Goal: Task Accomplishment & Management: Manage account settings

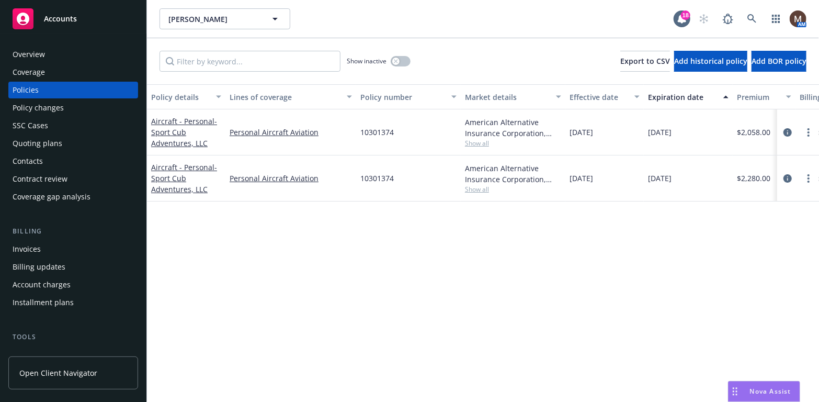
click at [34, 86] on div "Policies" at bounding box center [26, 90] width 26 height 17
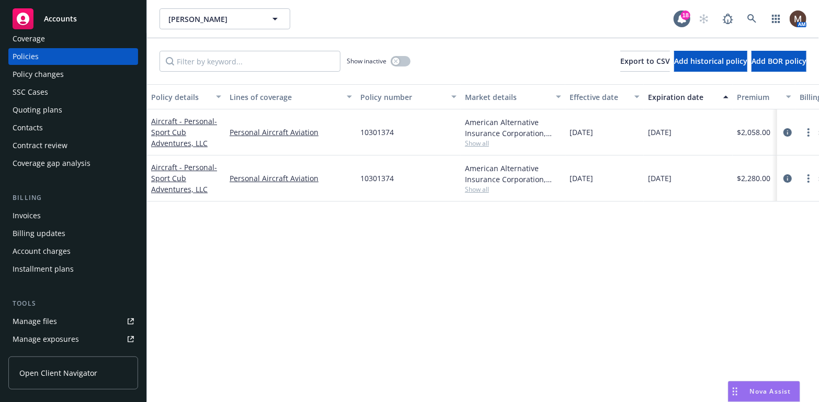
scroll to position [52, 0]
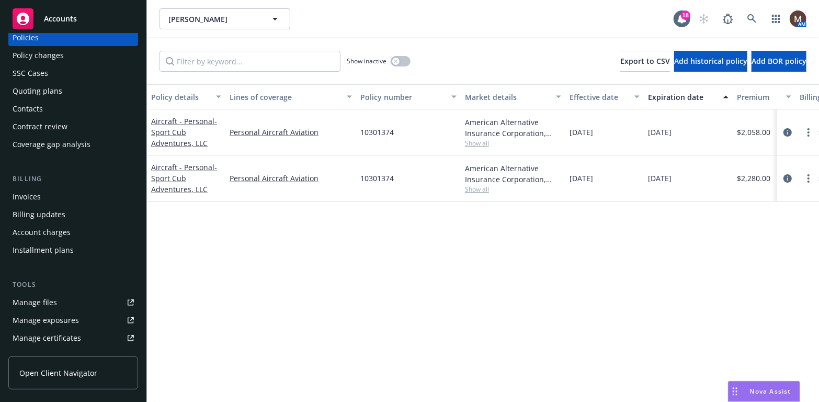
click at [52, 300] on div "Manage files" at bounding box center [35, 302] width 44 height 17
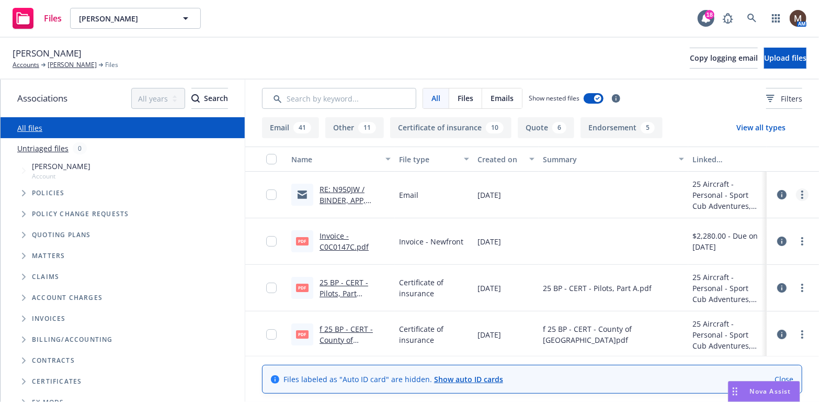
click at [801, 192] on circle "more" at bounding box center [802, 191] width 2 height 2
click at [719, 253] on link "Edit" at bounding box center [749, 257] width 104 height 21
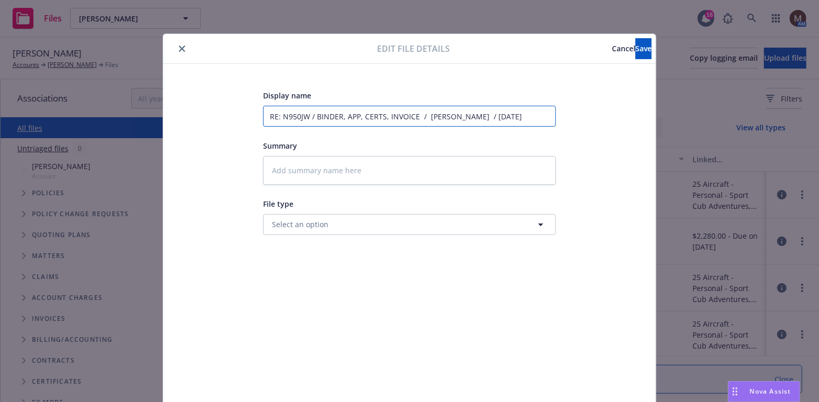
drag, startPoint x: 413, startPoint y: 117, endPoint x: 313, endPoint y: 119, distance: 99.9
click at [313, 119] on input "RE: N950JW / BINDER, APP, CERTS, INVOICE / [PERSON_NAME] / [DATE]" at bounding box center [409, 116] width 293 height 21
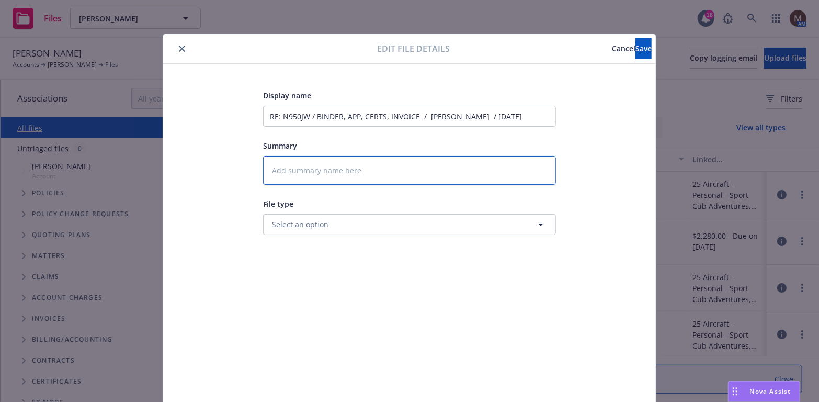
click at [295, 168] on textarea at bounding box center [409, 170] width 293 height 29
type textarea "x"
type textarea "2"
type textarea "x"
type textarea "25"
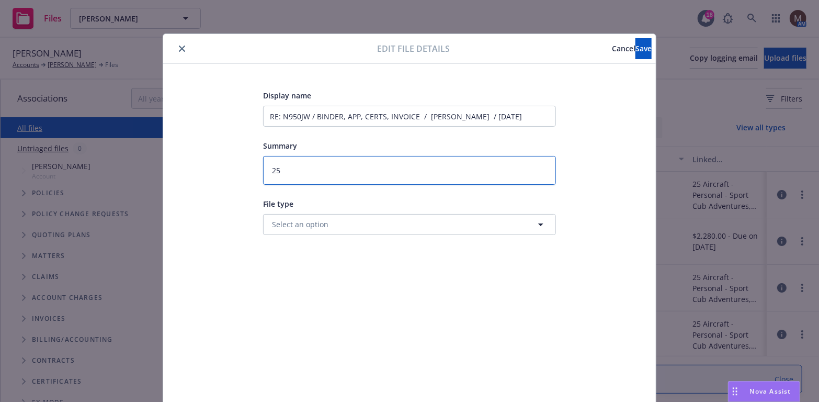
type textarea "x"
type textarea "25"
type textarea "x"
type textarea "25 b"
type textarea "x"
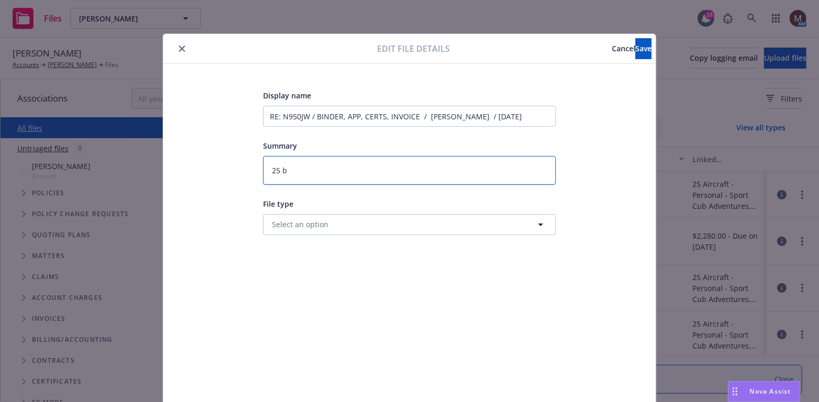
type textarea "25 bp"
type textarea "x"
type textarea "25 bp"
type textarea "x"
type textarea "25 bp ="
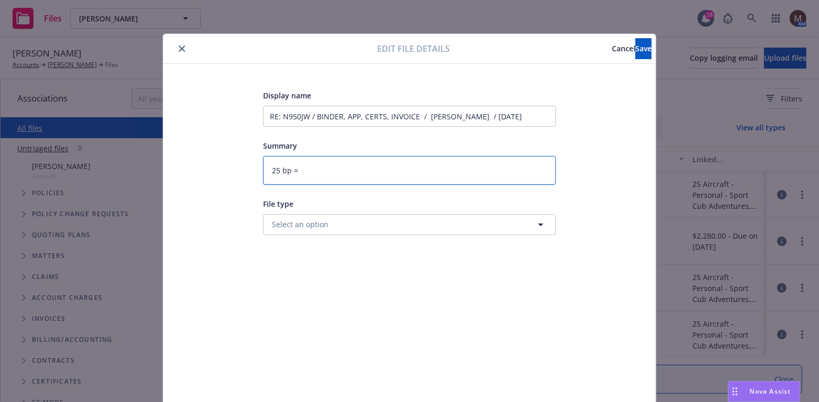
type textarea "x"
type textarea "25 bp"
type textarea "x"
type textarea "25 bp"
type textarea "x"
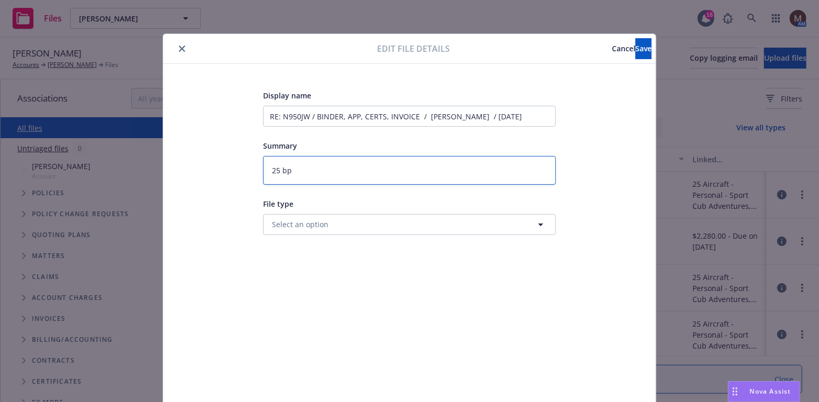
type textarea "25 b"
type textarea "x"
type textarea "25"
type textarea "x"
type textarea "25 b"
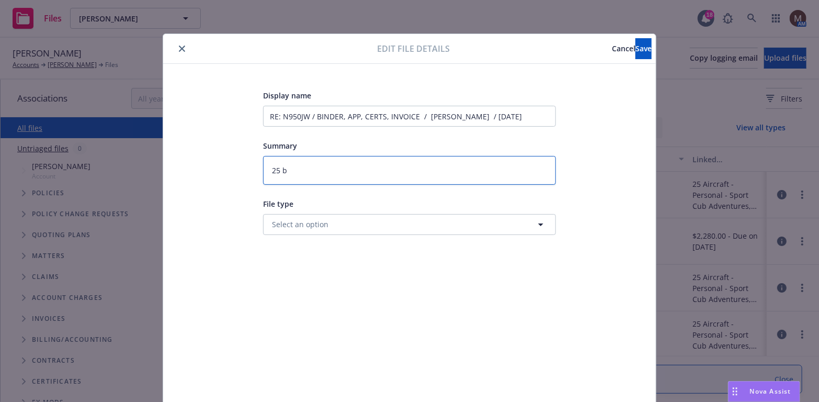
type textarea "x"
type textarea "25 bp"
type textarea "x"
type textarea "25 b"
type textarea "x"
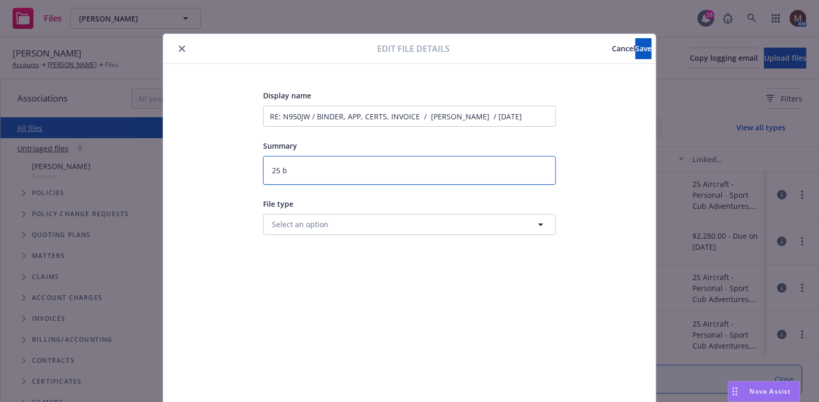
type textarea "25"
type textarea "x"
type textarea "25 B"
type textarea "x"
type textarea "25 BP"
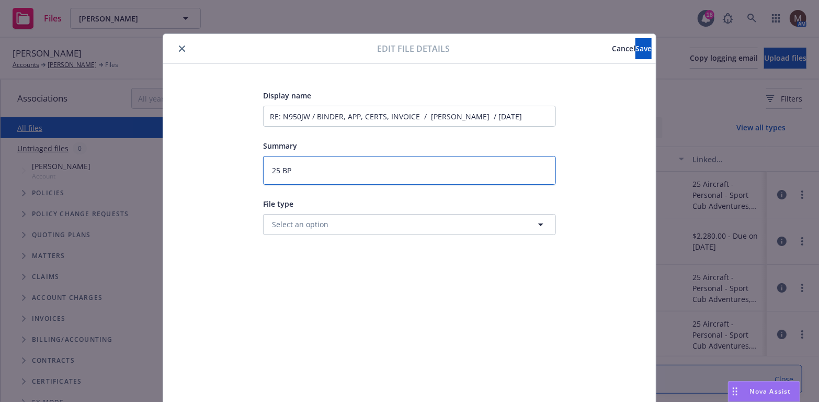
type textarea "x"
type textarea "25 BP"
type textarea "x"
type textarea "25 BP -"
type textarea "x"
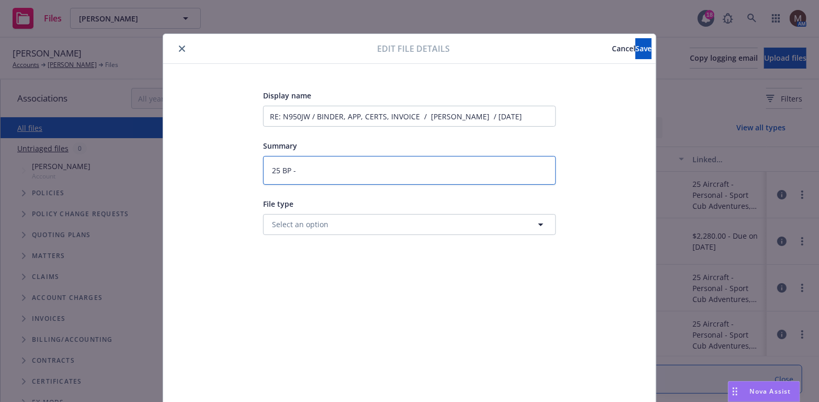
type textarea "25 BP -"
type textarea "x"
type textarea "25 BP - B"
type textarea "x"
type textarea "25 BP - Bi"
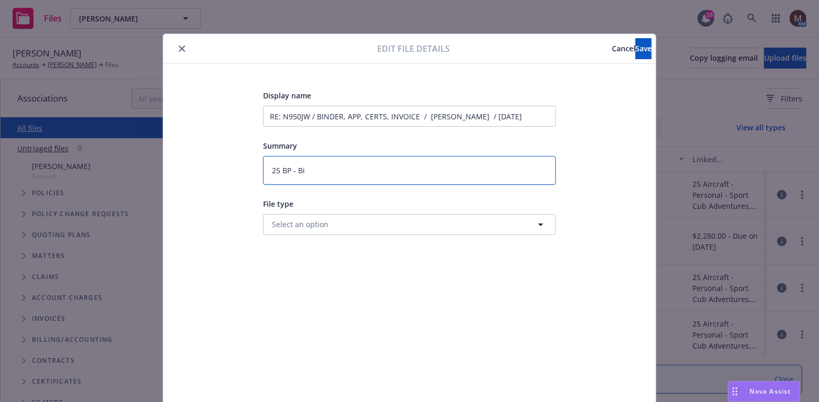
type textarea "x"
type textarea "25 BP - Bin"
type textarea "x"
type textarea "25 BP - Bind"
type textarea "x"
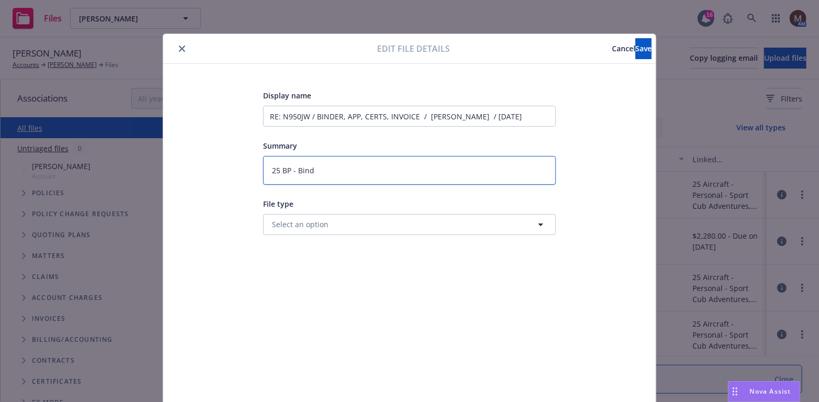
type textarea "25 BP - Binde"
type textarea "x"
type textarea "25 BP - Binder"
type textarea "x"
type textarea "25 BP - Binder,"
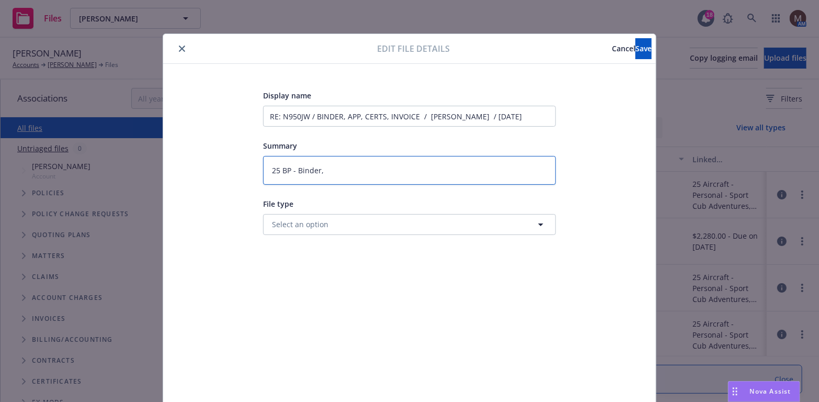
type textarea "x"
type textarea "25 BP - Binder,"
type textarea "x"
type textarea "25 BP - Binder, A"
type textarea "x"
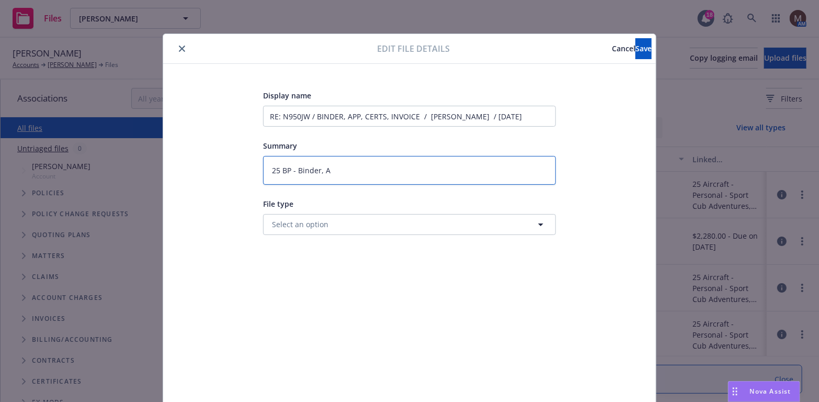
type textarea "25 BP - Binder, Ap"
type textarea "x"
type textarea "25 BP - Binder, App"
type textarea "x"
type textarea "25 BP - Binder, App,"
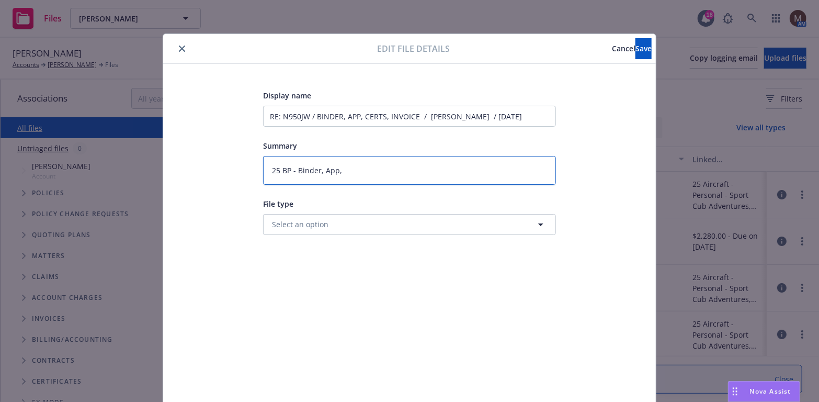
type textarea "x"
type textarea "25 BP - Binder, App,"
type textarea "x"
type textarea "25 BP - Binder, App, c"
type textarea "x"
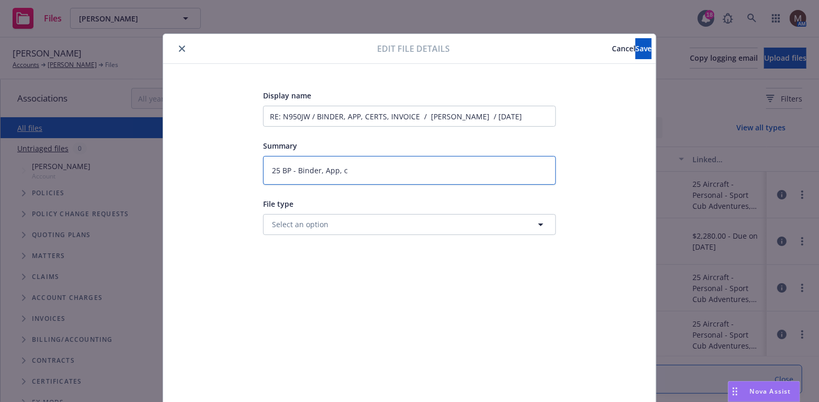
type textarea "25 BP - Binder, App,"
type textarea "x"
type textarea "25 BP - Binder, App, C"
type textarea "x"
type textarea "25 BP - Binder, App, Ce"
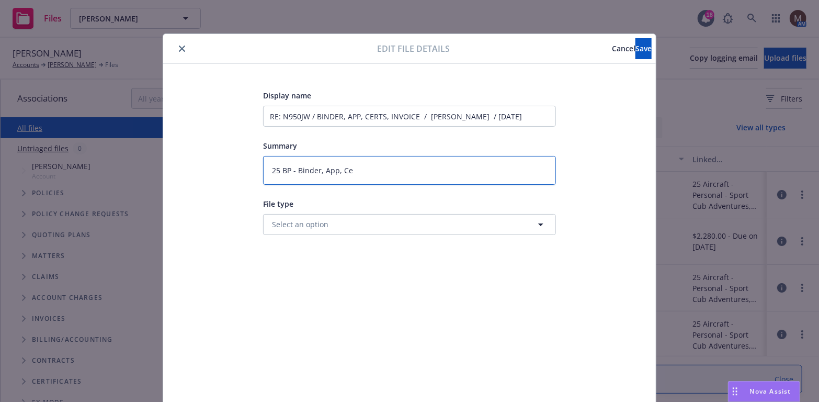
type textarea "x"
type textarea "25 BP - Binder, App, Cer"
type textarea "x"
type textarea "25 BP - Binder, App, Cert"
type textarea "x"
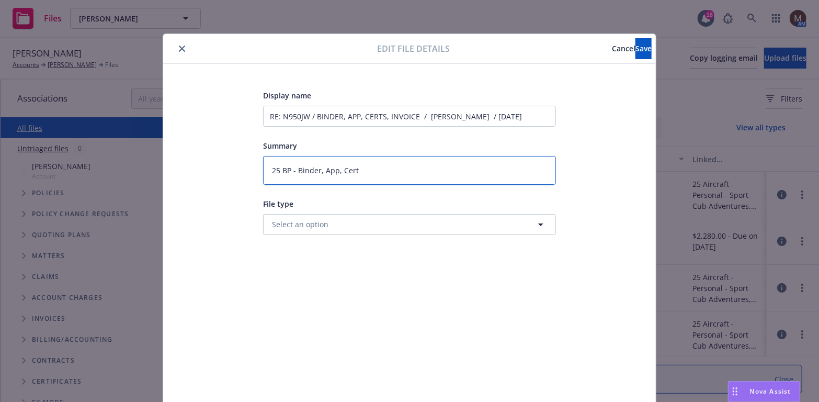
type textarea "25 BP - Binder, App, Certs"
type textarea "x"
type textarea "25 BP - Binder, App, Certs,"
type textarea "x"
type textarea "25 BP - Binder, App, Certs,"
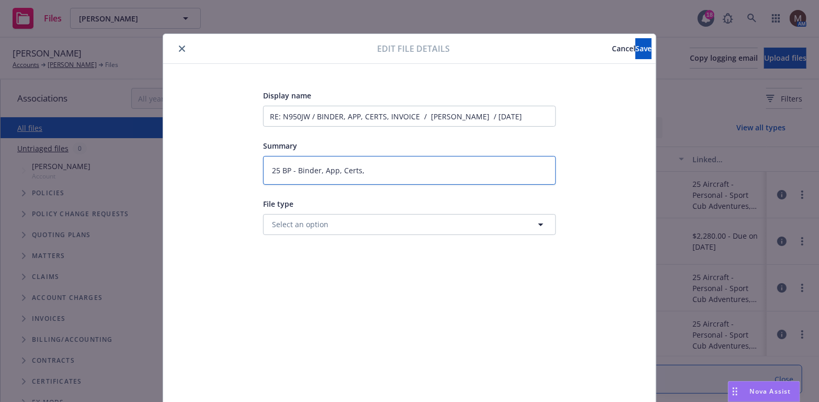
type textarea "x"
type textarea "25 BP - Binder, App, Certs, I"
type textarea "x"
type textarea "25 BP - Binder, App, Certs, In"
type textarea "x"
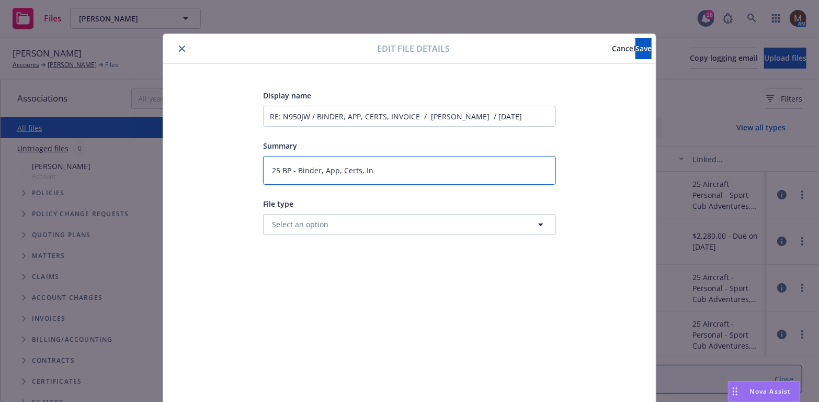
type textarea "25 BP - Binder, App, Certs, Inv"
type textarea "x"
type textarea "25 BP - Binder, App, Certs, Invo"
type textarea "x"
type textarea "25 BP - Binder, App, Certs, Invoi"
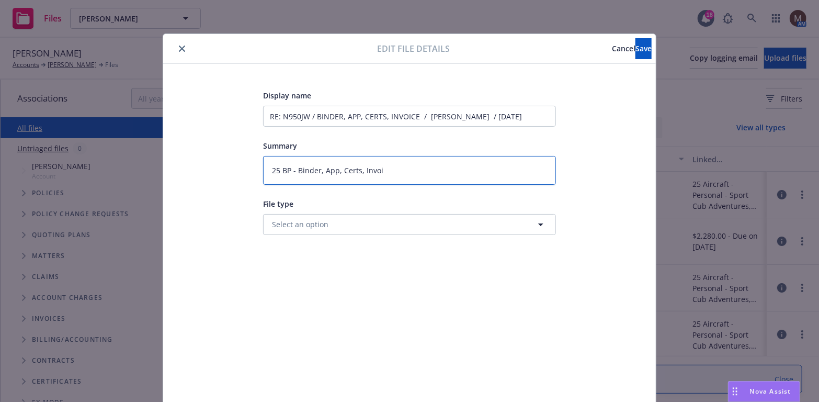
type textarea "x"
type textarea "25 BP - Binder, App, Certs, Invoic"
type textarea "x"
type textarea "25 BP - Binder, App, Certs, Invoice"
type textarea "x"
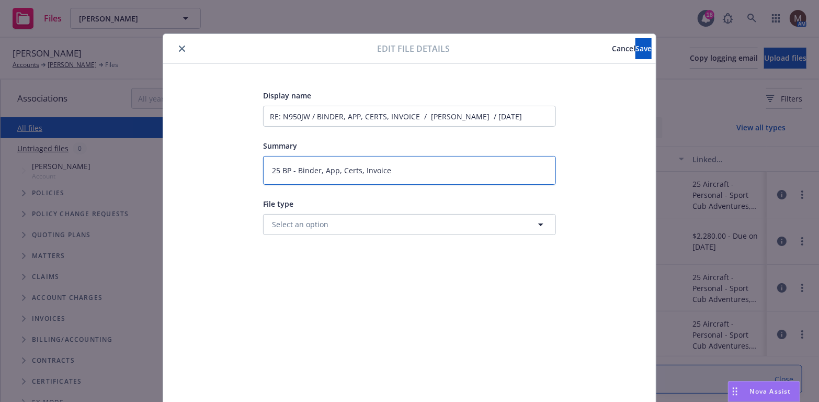
type textarea "25 BP - Binder, App, Certs, Invoice"
type textarea "x"
type textarea "25 BP - Binder, App, Certs, Invoice t"
type textarea "x"
type textarea "25 BP - Binder, App, Certs, Invoice to"
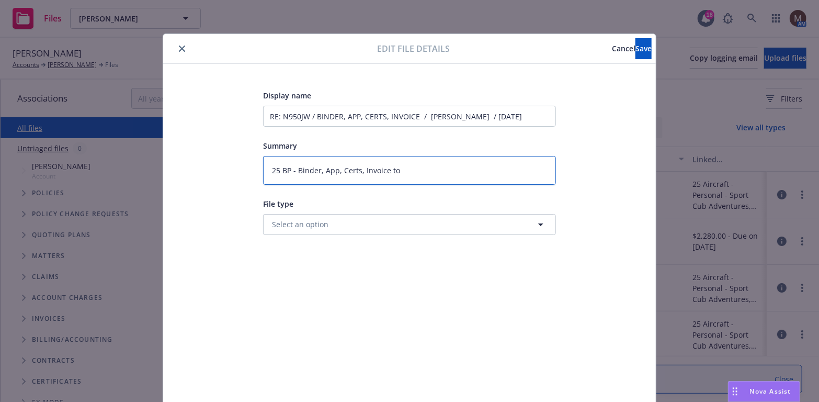
type textarea "x"
type textarea "25 BP - Binder, App, Certs, Invoice to"
type textarea "x"
type textarea "25 BP - Binder, App, Certs, Invoice to i"
type textarea "x"
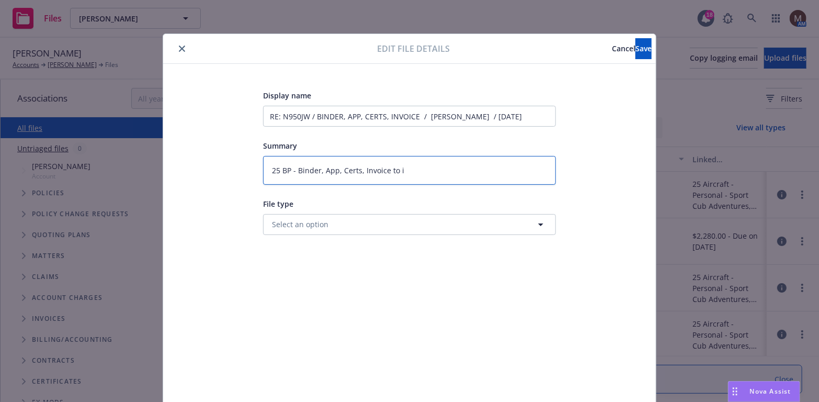
type textarea "25 BP - Binder, App, Certs, Invoice to in"
type textarea "x"
type textarea "25 BP - Binder, App, Certs, Invoice to ins"
type textarea "x"
type textarea "25 BP - Binder, App, Certs, Invoice to insu"
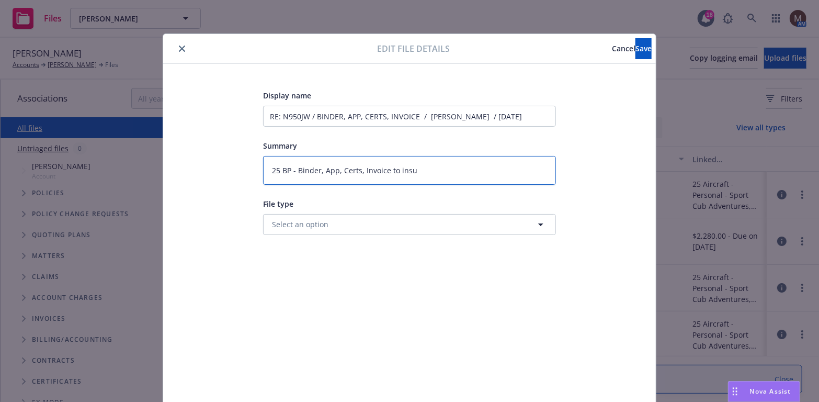
type textarea "x"
type textarea "25 BP - Binder, App, Certs, Invoice to insue"
type textarea "x"
type textarea "25 BP - Binder, App, Certs, Invoice to insu"
type textarea "x"
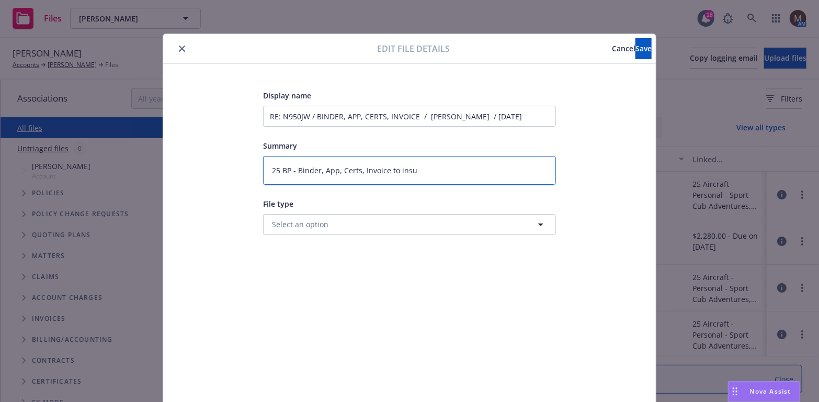
type textarea "25 BP - Binder, App, Certs, Invoice to insur"
type textarea "x"
type textarea "25 BP - Binder, App, Certs, Invoice to insure"
type textarea "x"
type textarea "25 BP - Binder, App, Certs, Invoice to insured"
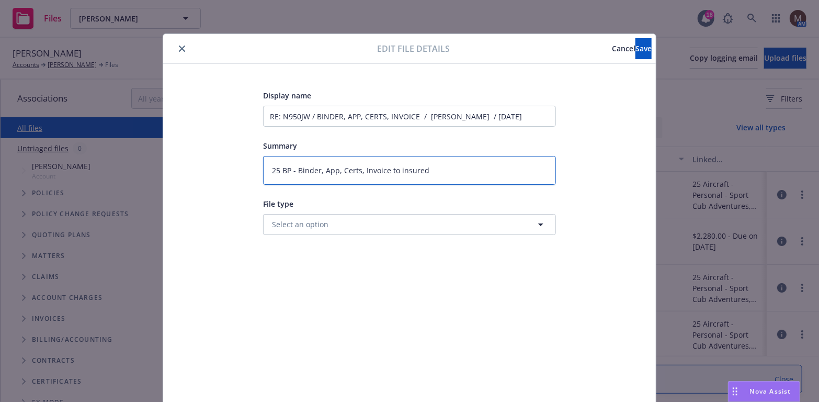
type textarea "x"
type textarea "25 BP - Binder, App, Certs, Invoice to insured"
click at [635, 49] on span "Save" at bounding box center [643, 48] width 16 height 10
type textarea "x"
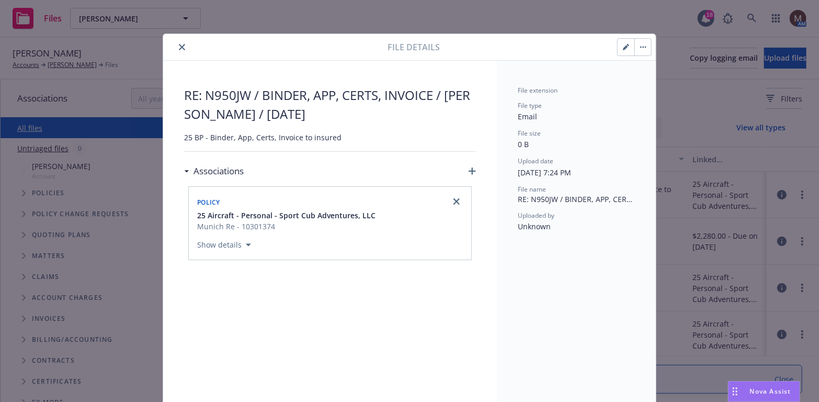
click at [179, 44] on icon "close" at bounding box center [182, 47] width 6 height 6
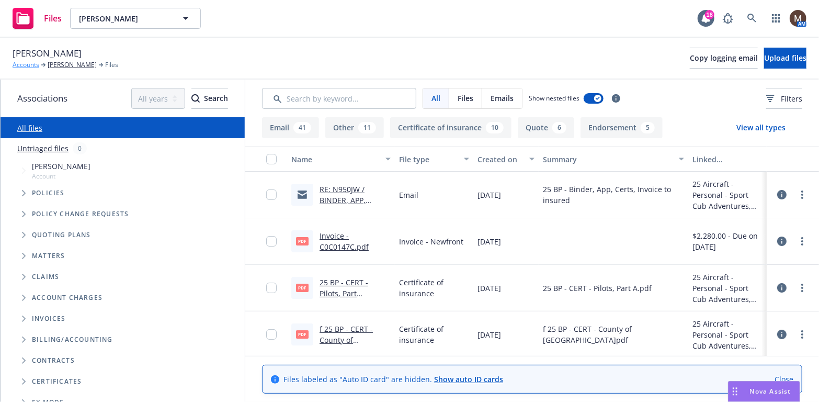
click at [22, 63] on link "Accounts" at bounding box center [26, 64] width 27 height 9
